Goal: Task Accomplishment & Management: Use online tool/utility

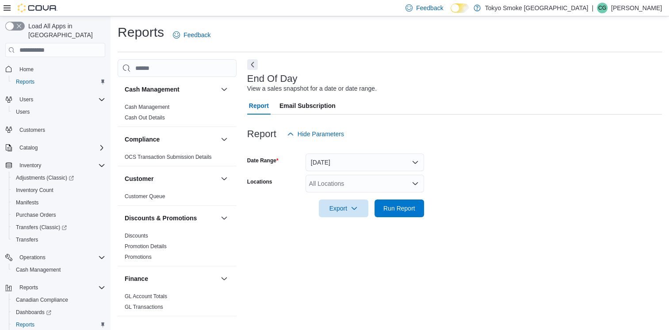
scroll to position [2, 0]
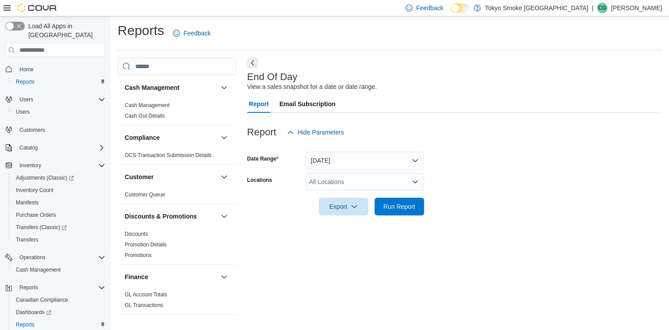
click at [414, 182] on icon "Open list of options" at bounding box center [415, 182] width 5 height 3
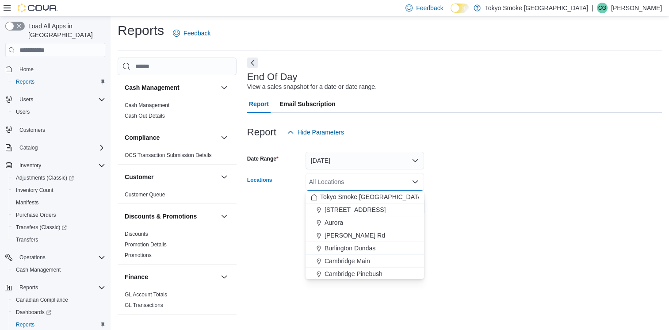
click at [370, 249] on span "Burlington Dundas" at bounding box center [350, 248] width 51 height 9
click at [543, 217] on div at bounding box center [454, 220] width 415 height 11
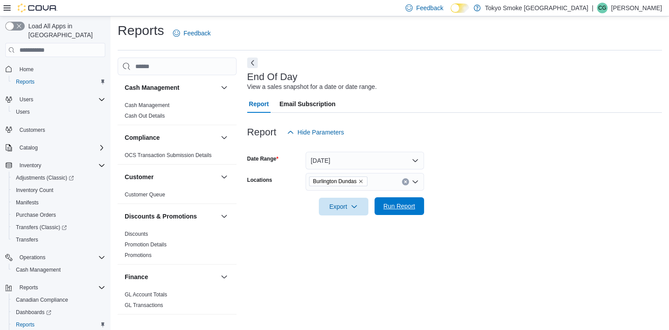
click at [408, 208] on span "Run Report" at bounding box center [400, 206] width 32 height 9
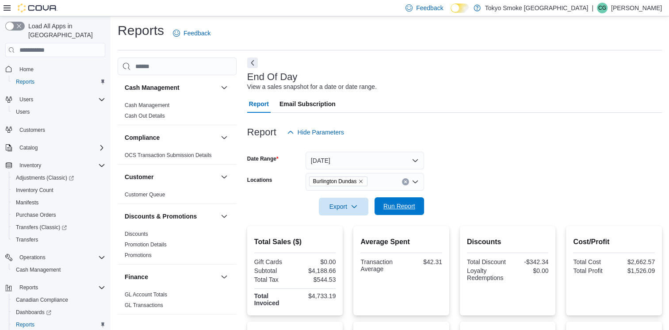
click at [408, 208] on span "Run Report" at bounding box center [400, 206] width 32 height 9
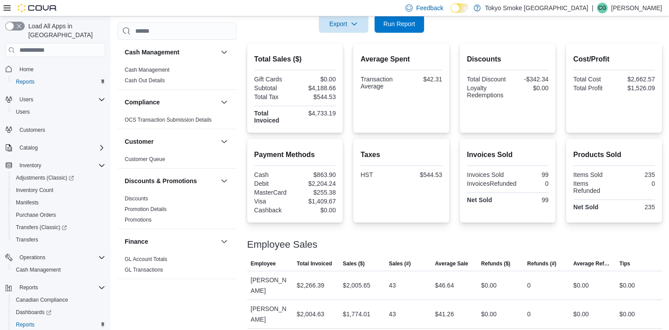
scroll to position [187, 0]
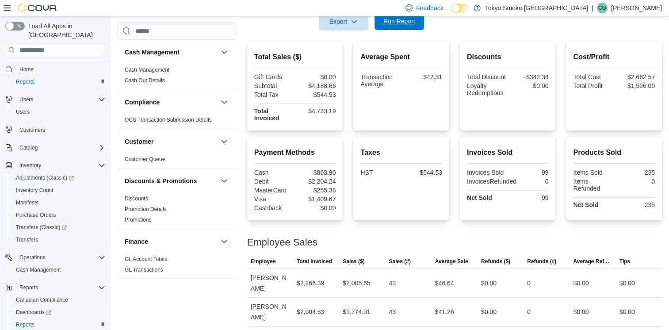
click at [405, 20] on span "Run Report" at bounding box center [400, 21] width 32 height 9
